Goal: Transaction & Acquisition: Book appointment/travel/reservation

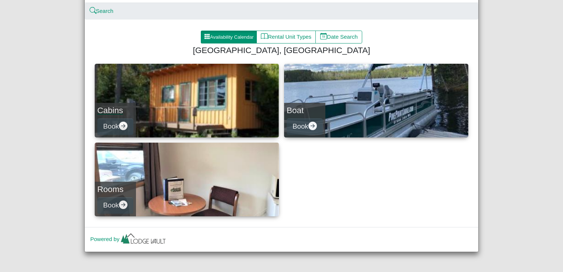
scroll to position [56, 0]
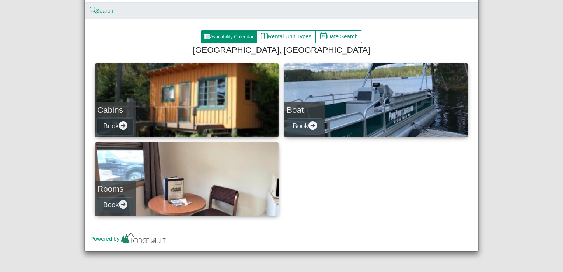
click at [123, 125] on icon "arrow right circle fill" at bounding box center [123, 125] width 8 height 8
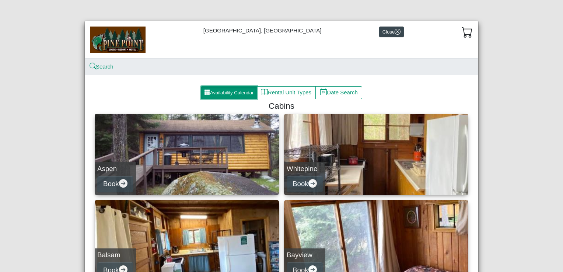
click at [209, 95] on button "Availability Calendar" at bounding box center [229, 92] width 56 height 13
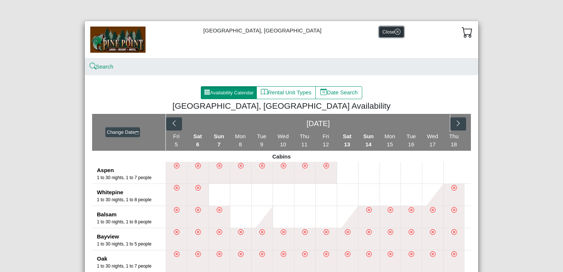
click at [394, 34] on icon "x circle" at bounding box center [397, 32] width 6 height 6
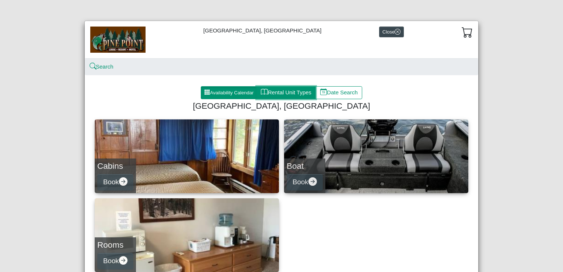
click at [272, 94] on button "Rental Unit Types" at bounding box center [285, 92] width 59 height 13
click at [272, 93] on button "Rental Unit Types" at bounding box center [285, 92] width 59 height 13
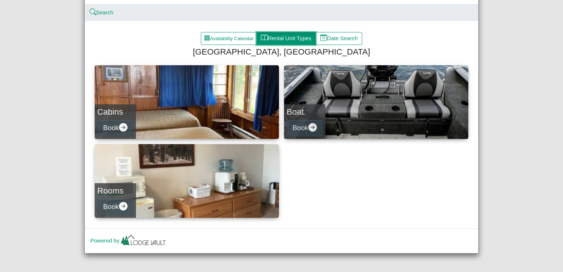
scroll to position [56, 0]
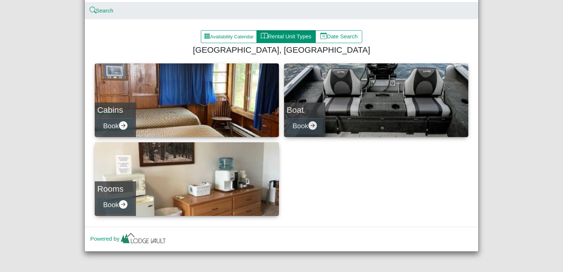
click at [164, 120] on link "Cabins Book" at bounding box center [187, 100] width 184 height 74
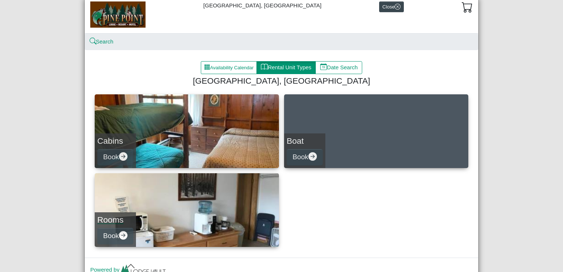
scroll to position [56, 0]
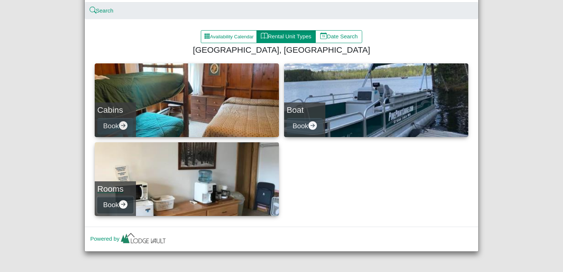
click at [124, 204] on icon "arrow right circle fill" at bounding box center [123, 204] width 8 height 8
